Goal: Task Accomplishment & Management: Complete application form

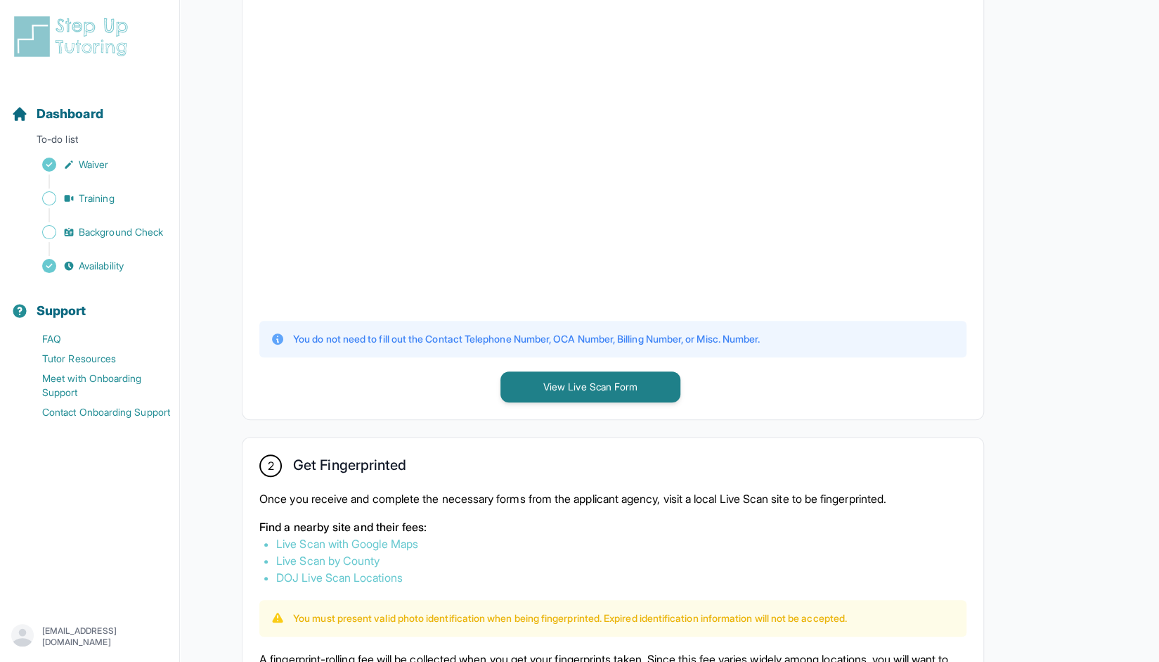
scroll to position [281, 0]
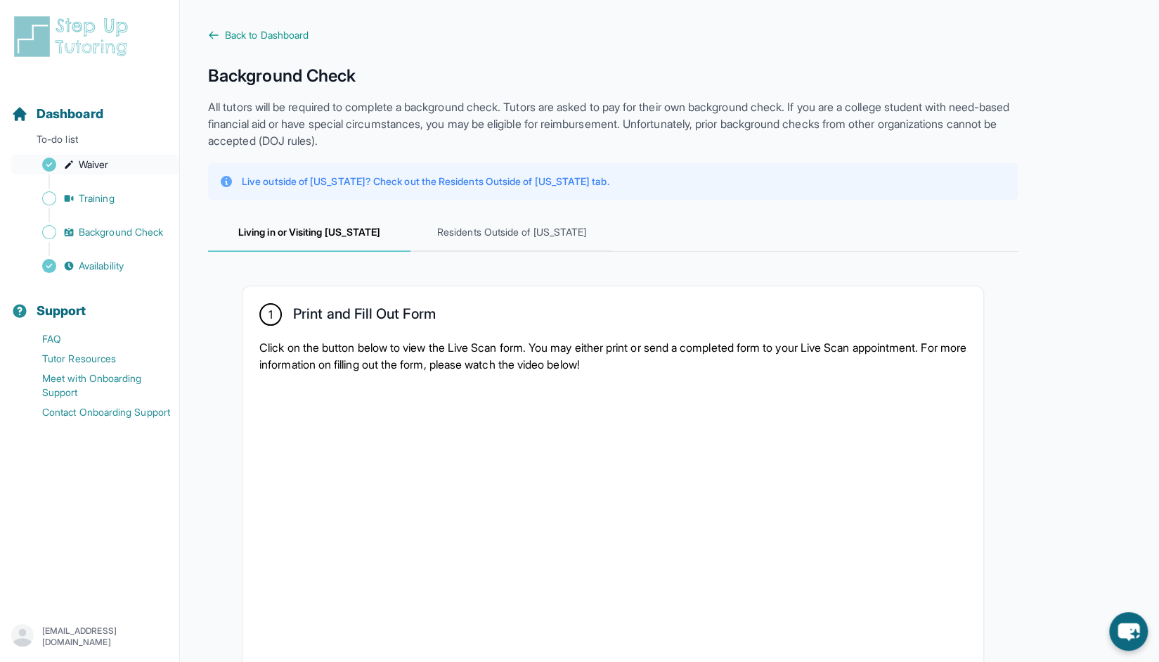
click at [82, 165] on span "Waiver" at bounding box center [94, 164] width 30 height 14
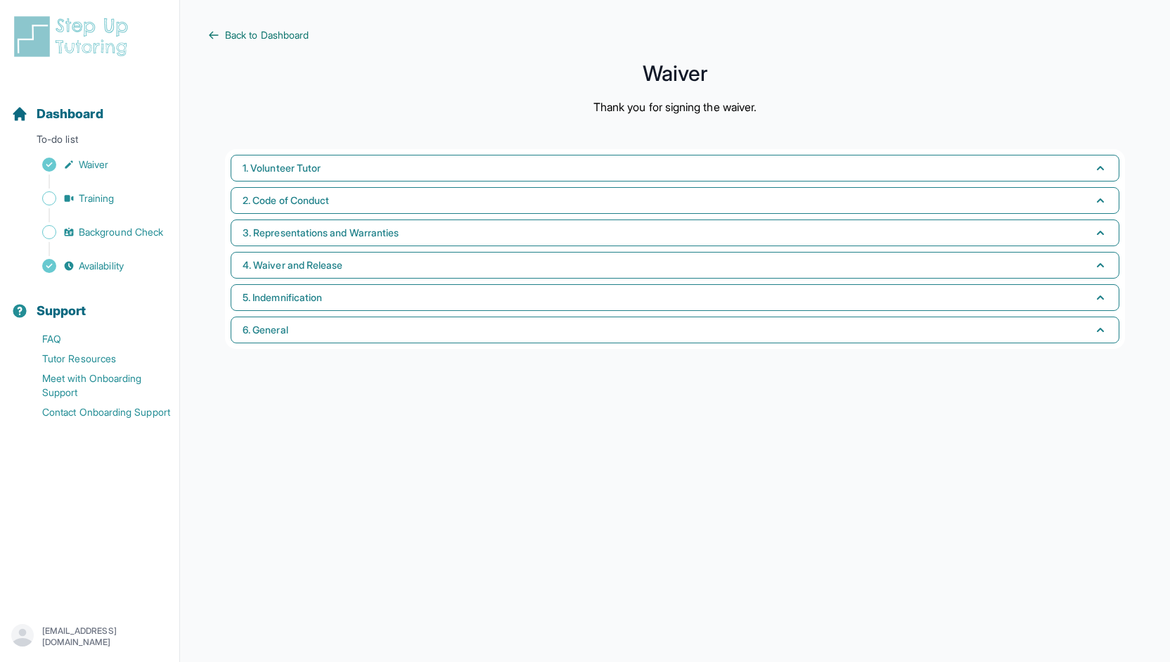
click at [232, 39] on span "Back to Dashboard" at bounding box center [267, 35] width 84 height 14
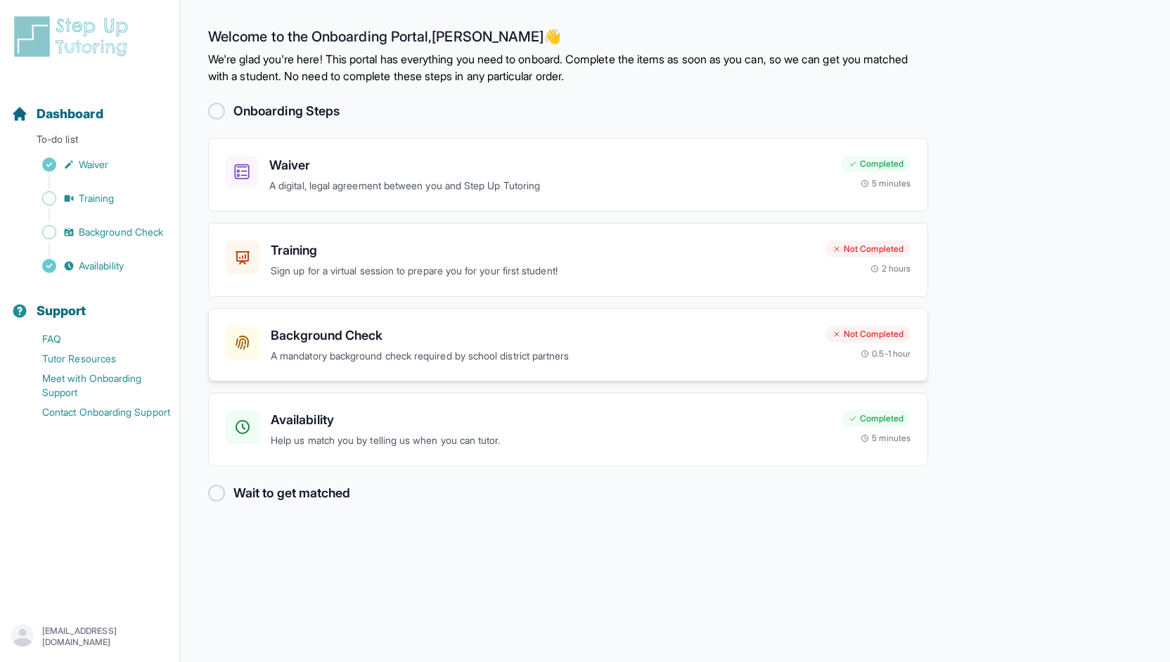
click at [491, 358] on p "A mandatory background check required by school district partners" at bounding box center [542, 356] width 543 height 16
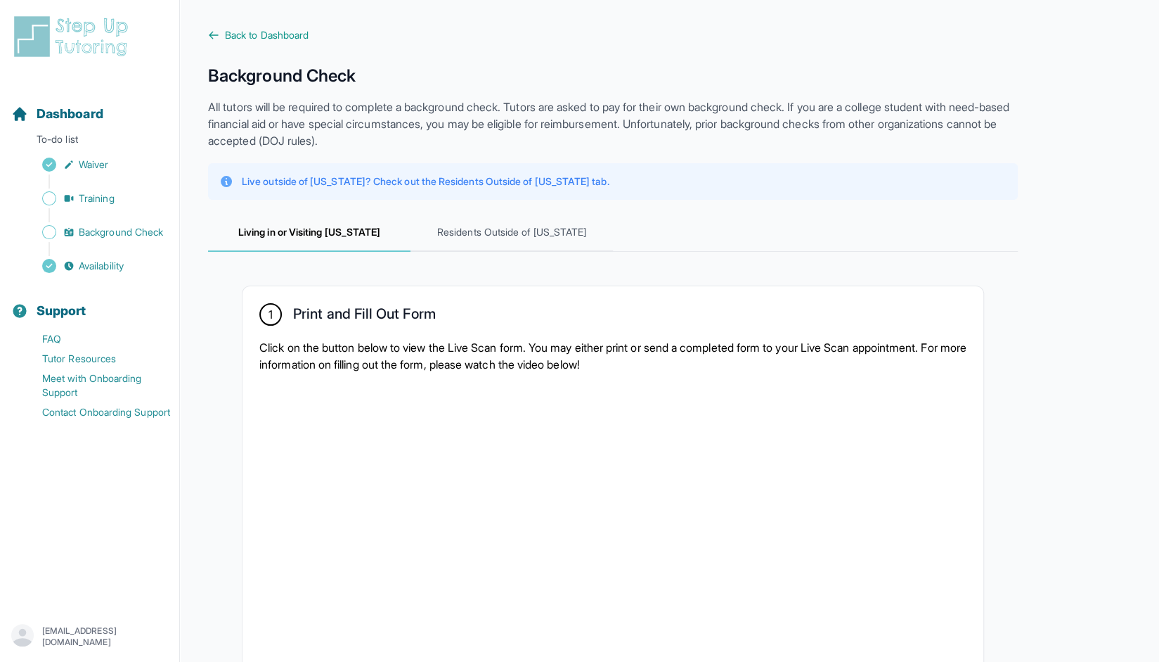
click at [236, 34] on span "Back to Dashboard" at bounding box center [267, 35] width 84 height 14
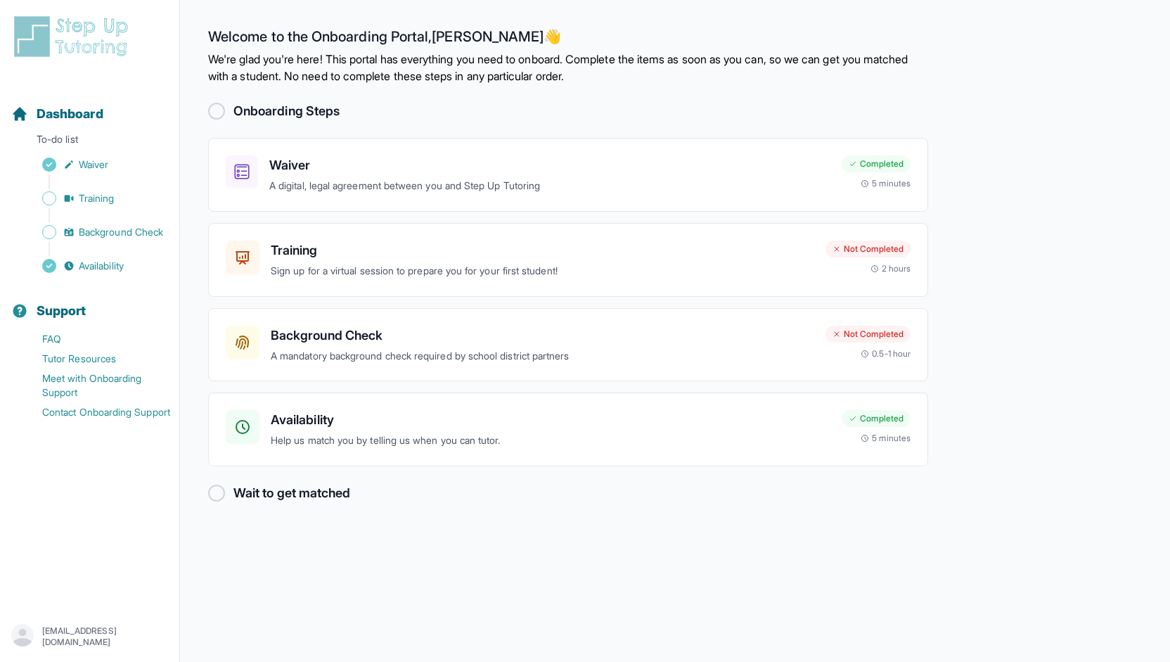
click at [217, 109] on div at bounding box center [216, 111] width 17 height 17
